Goal: Task Accomplishment & Management: Use online tool/utility

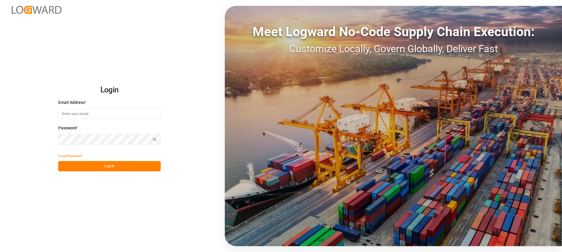
type input "[PERSON_NAME][EMAIL_ADDRESS][PERSON_NAME][DOMAIN_NAME]"
click at [129, 162] on button "Log In" at bounding box center [109, 166] width 103 height 10
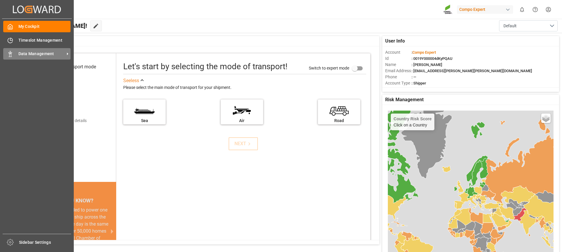
click at [15, 54] on div "Data Management Data Management" at bounding box center [36, 53] width 67 height 11
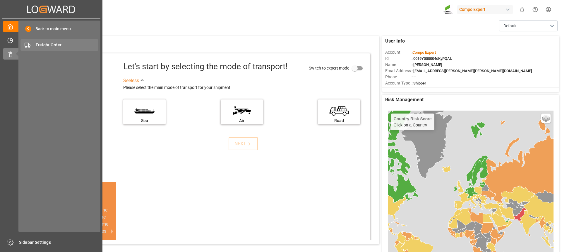
click at [63, 41] on div "Freight Order Freight Order" at bounding box center [60, 44] width 78 height 11
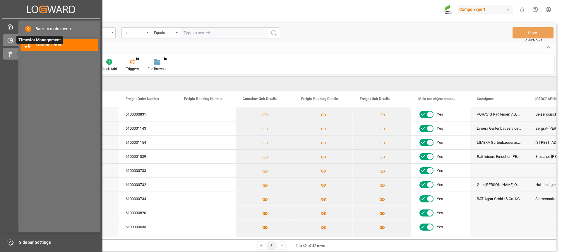
click at [4, 38] on div at bounding box center [8, 40] width 10 height 6
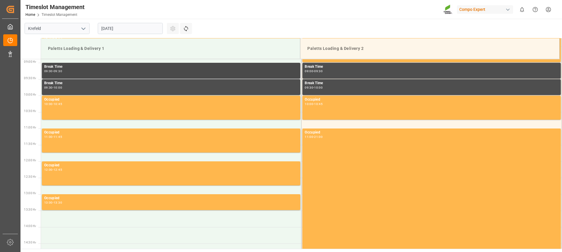
scroll to position [174, 0]
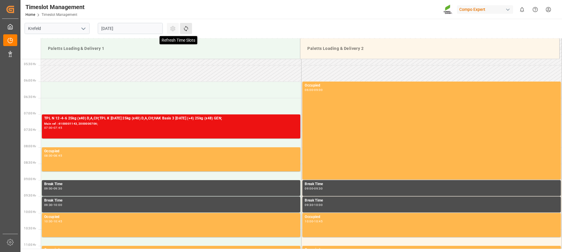
click at [186, 28] on icon at bounding box center [186, 28] width 6 height 6
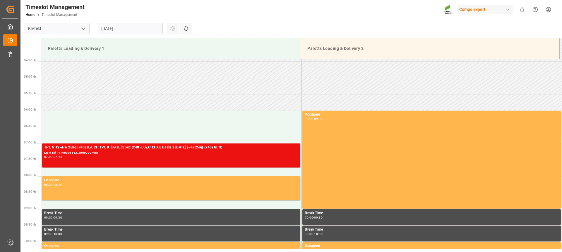
scroll to position [145, 0]
